Goal: Information Seeking & Learning: Learn about a topic

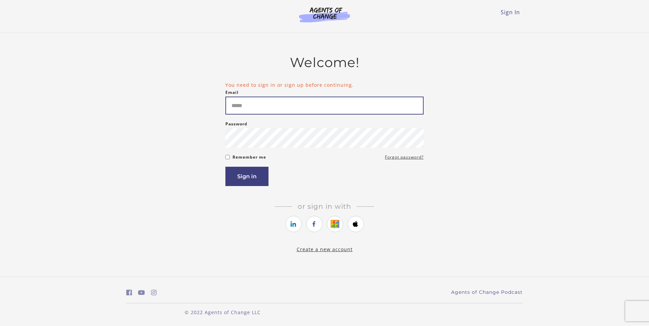
click at [261, 106] on input "Email" at bounding box center [324, 106] width 198 height 18
click at [331, 231] on link "https://courses.thinkific.com/users/auth/google?ss%5Breferral%5D=&ss%5Buser_ret…" at bounding box center [335, 224] width 16 height 16
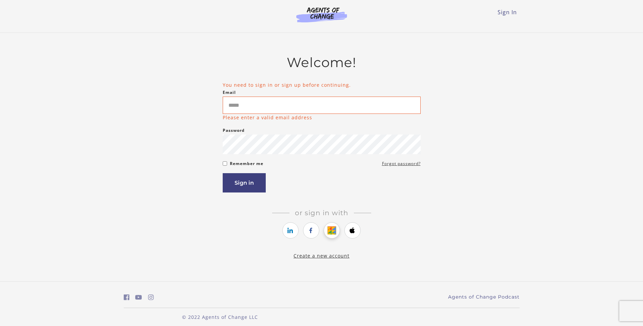
click at [332, 231] on icon "https://courses.thinkific.com/users/auth/google?ss%5Breferral%5D=&ss%5Buser_ret…" at bounding box center [332, 231] width 8 height 8
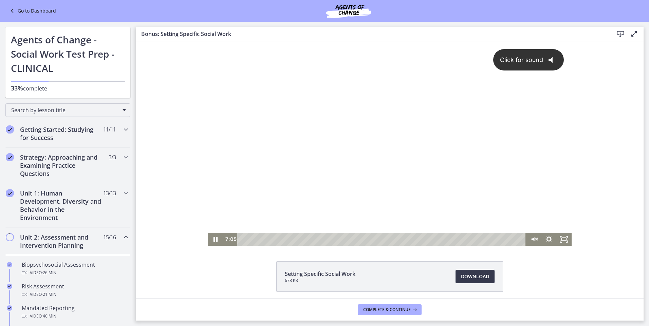
click at [277, 150] on div "Click for sound @keyframes VOLUME_SMALL_WAVE_FLASH { 0% { opacity: 0; } 33% { o…" at bounding box center [390, 137] width 364 height 192
click at [277, 150] on div at bounding box center [390, 143] width 364 height 205
